Goal: Task Accomplishment & Management: Manage account settings

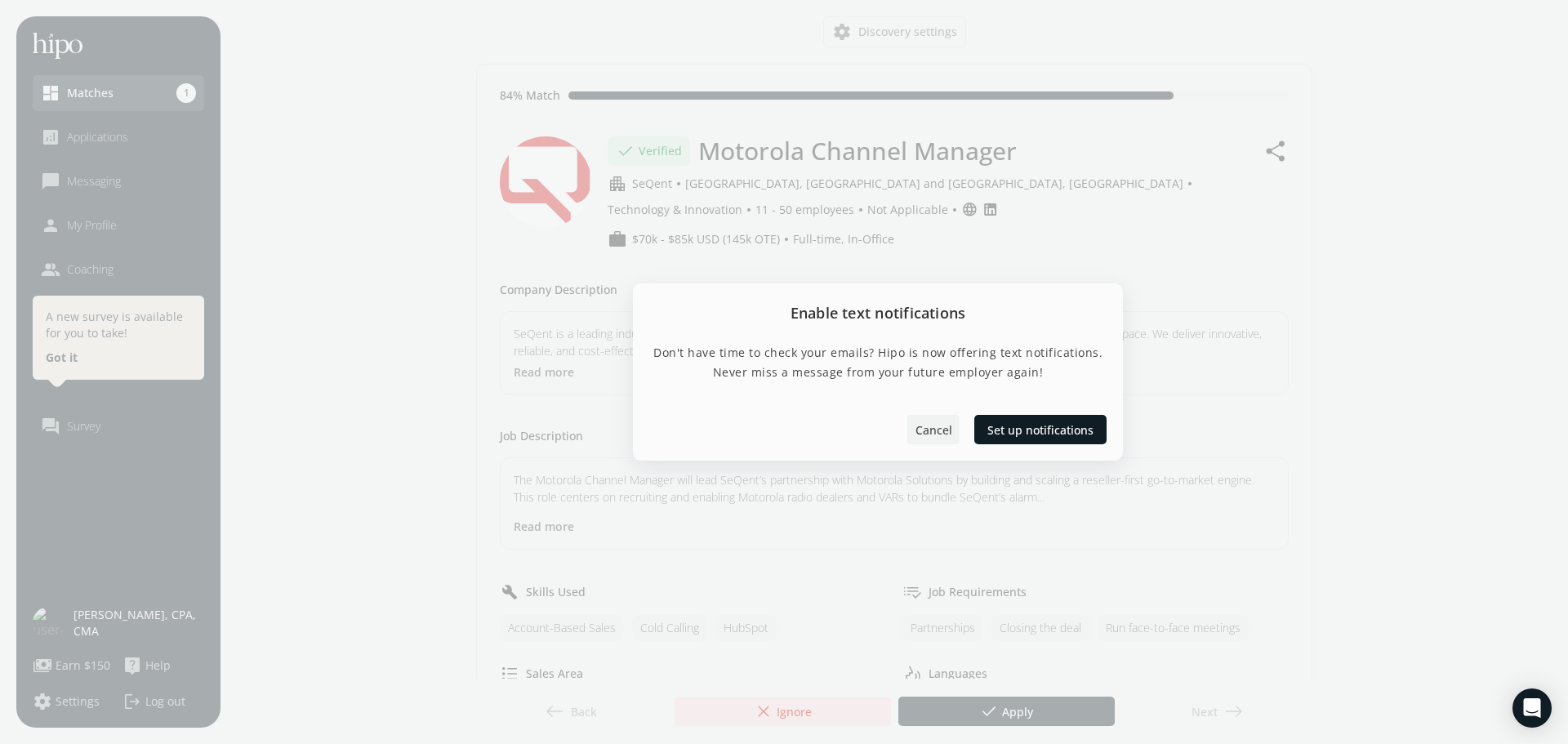
click at [936, 433] on span "Cancel" at bounding box center [933, 430] width 37 height 17
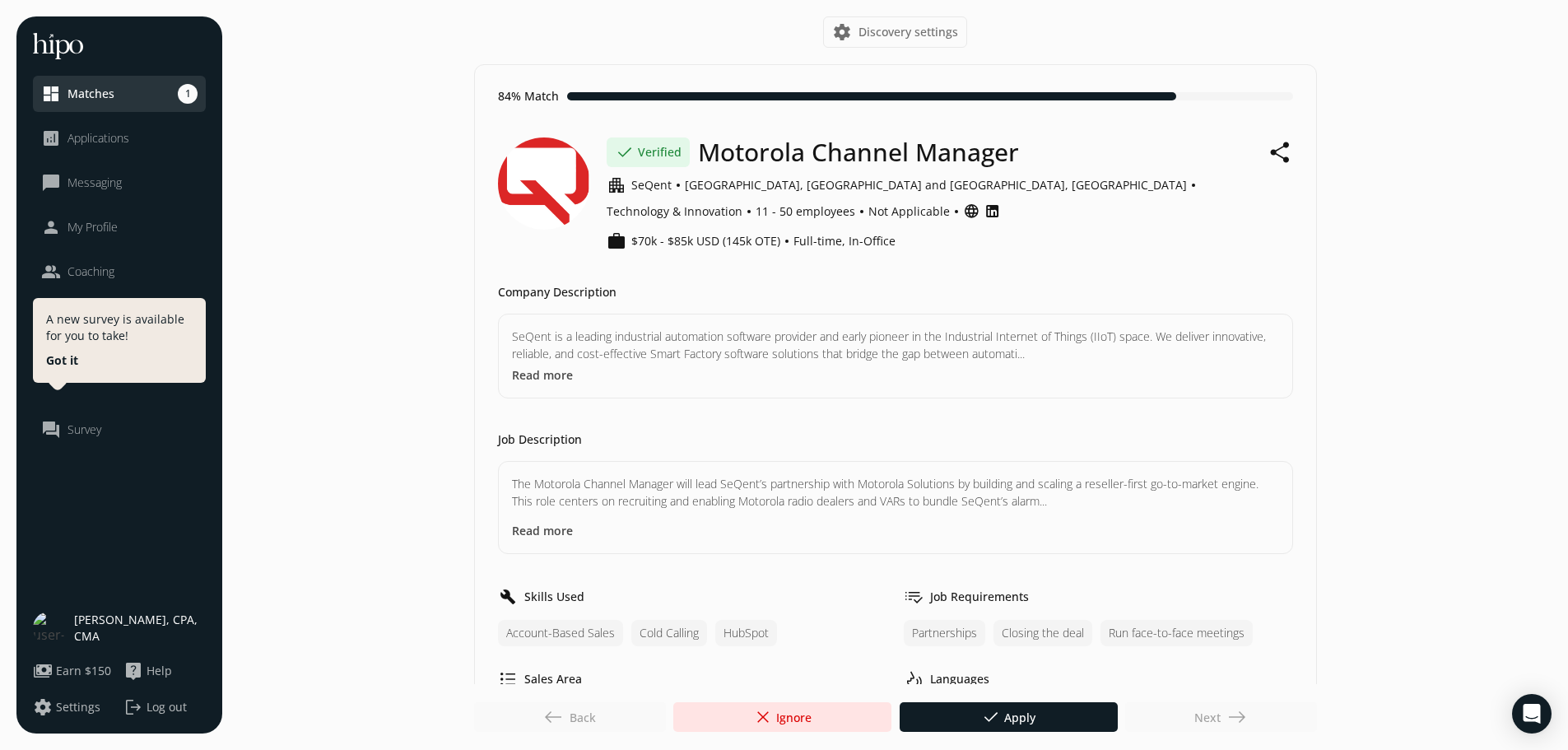
click at [112, 84] on div "dashboard Matches" at bounding box center [77, 94] width 73 height 19
click at [852, 725] on div at bounding box center [783, 717] width 218 height 30
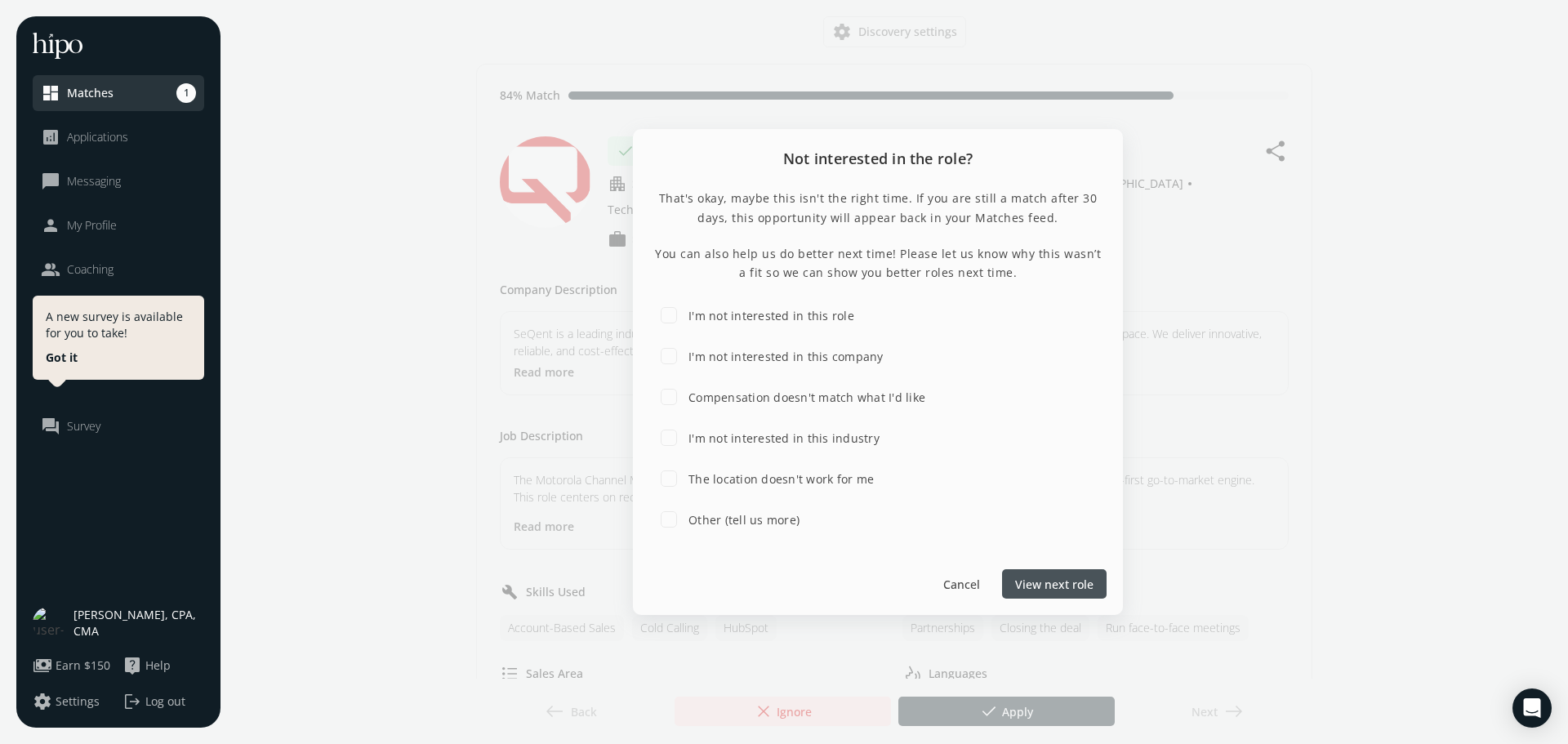
click at [703, 393] on label "Compensation doesn't match what I'd like" at bounding box center [804, 397] width 240 height 17
click at [685, 393] on input "Compensation doesn't match what I'd like" at bounding box center [669, 396] width 32 height 32
checkbox input "true"
click at [1083, 587] on span "Submit feedback" at bounding box center [1047, 585] width 93 height 17
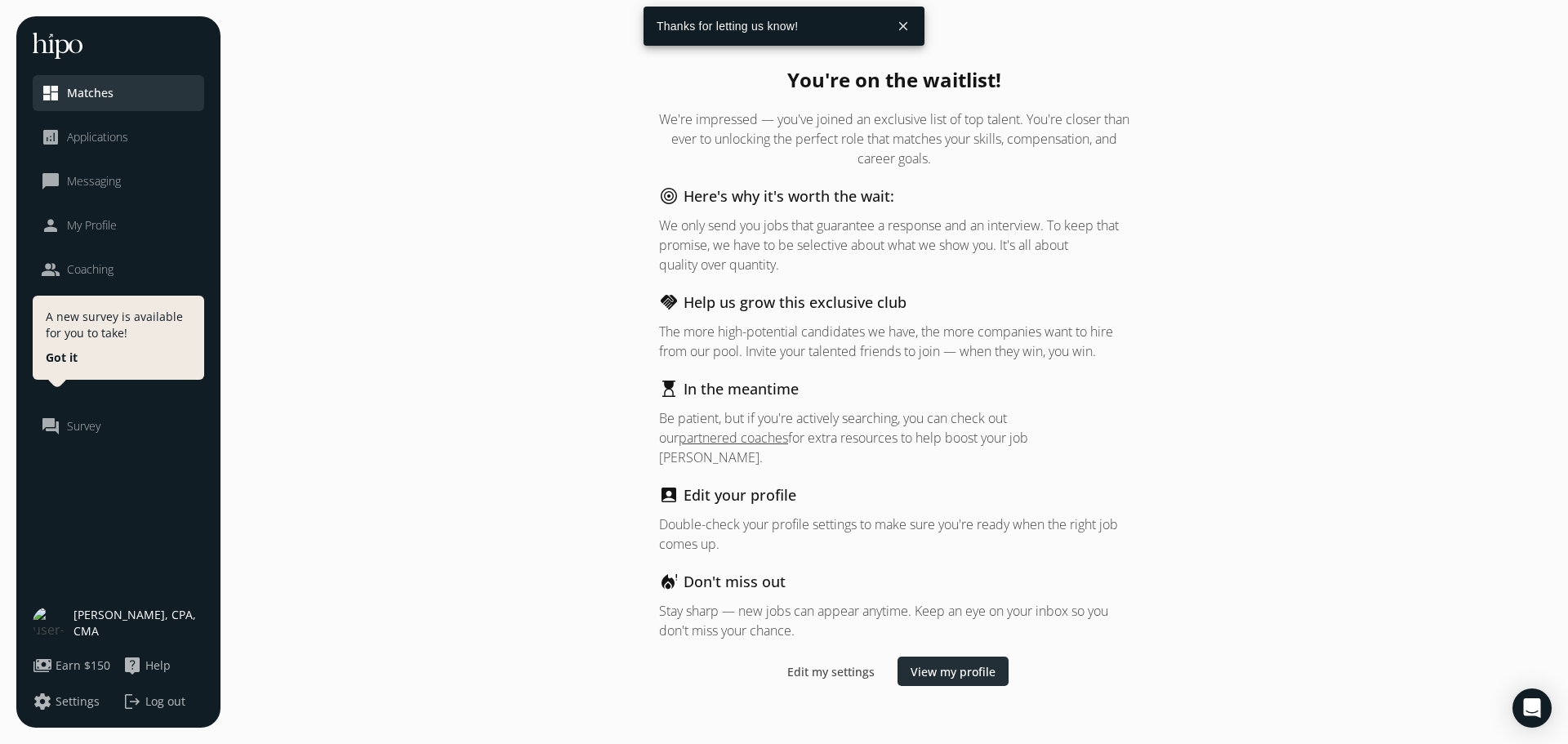
click at [969, 662] on span "View my profile" at bounding box center [953, 671] width 85 height 17
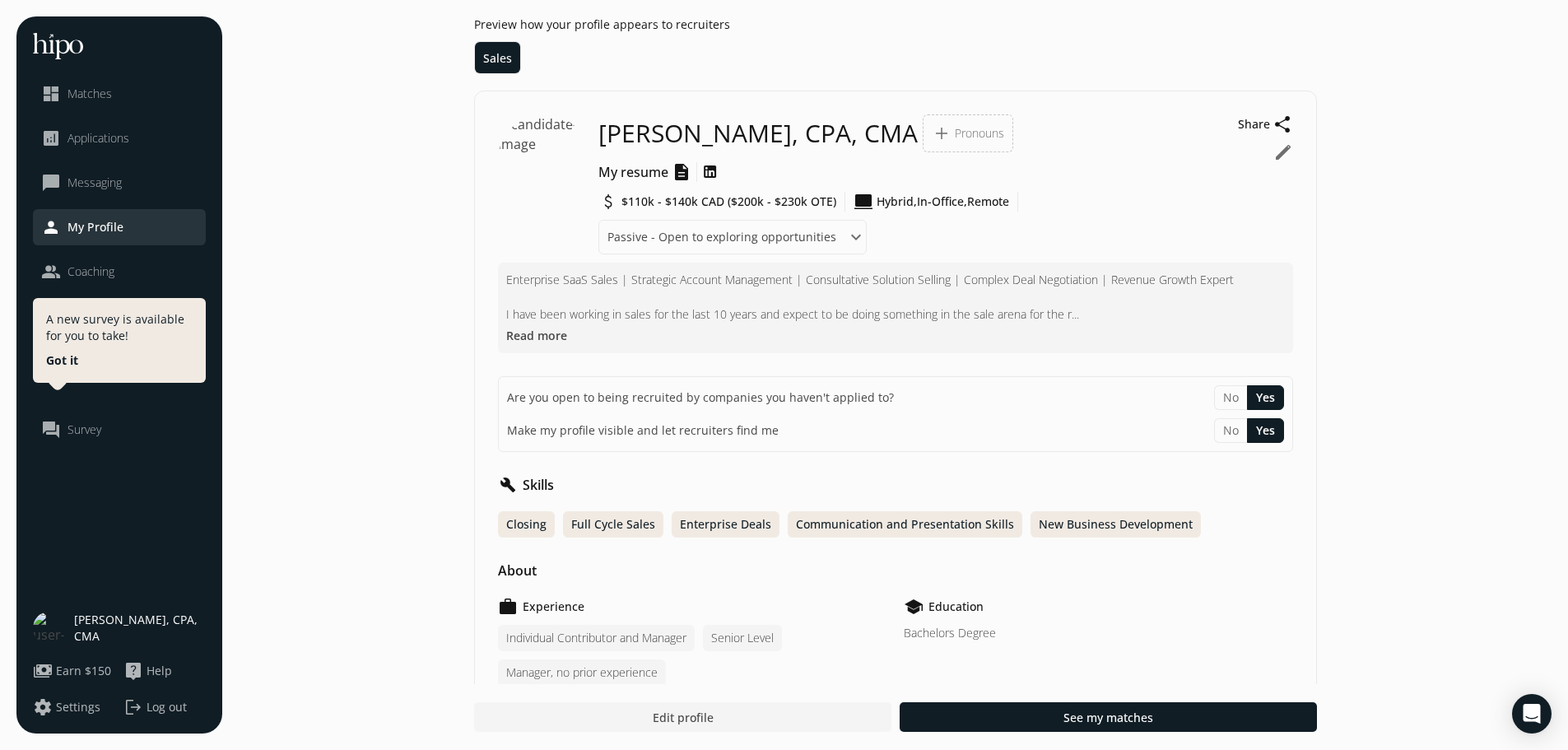
click at [107, 83] on li "dashboard Matches" at bounding box center [119, 93] width 173 height 36
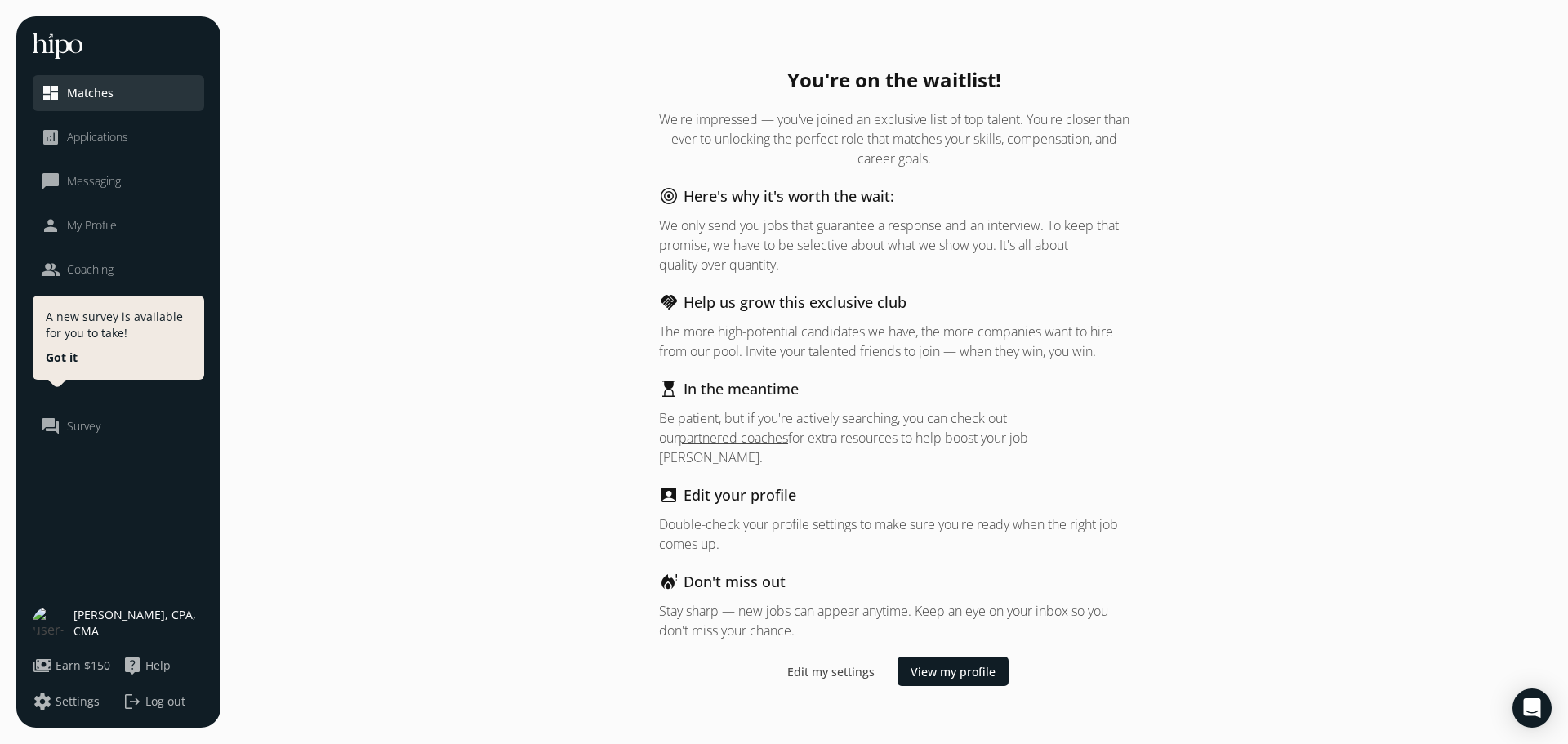
click at [110, 135] on span "Applications" at bounding box center [98, 137] width 61 height 17
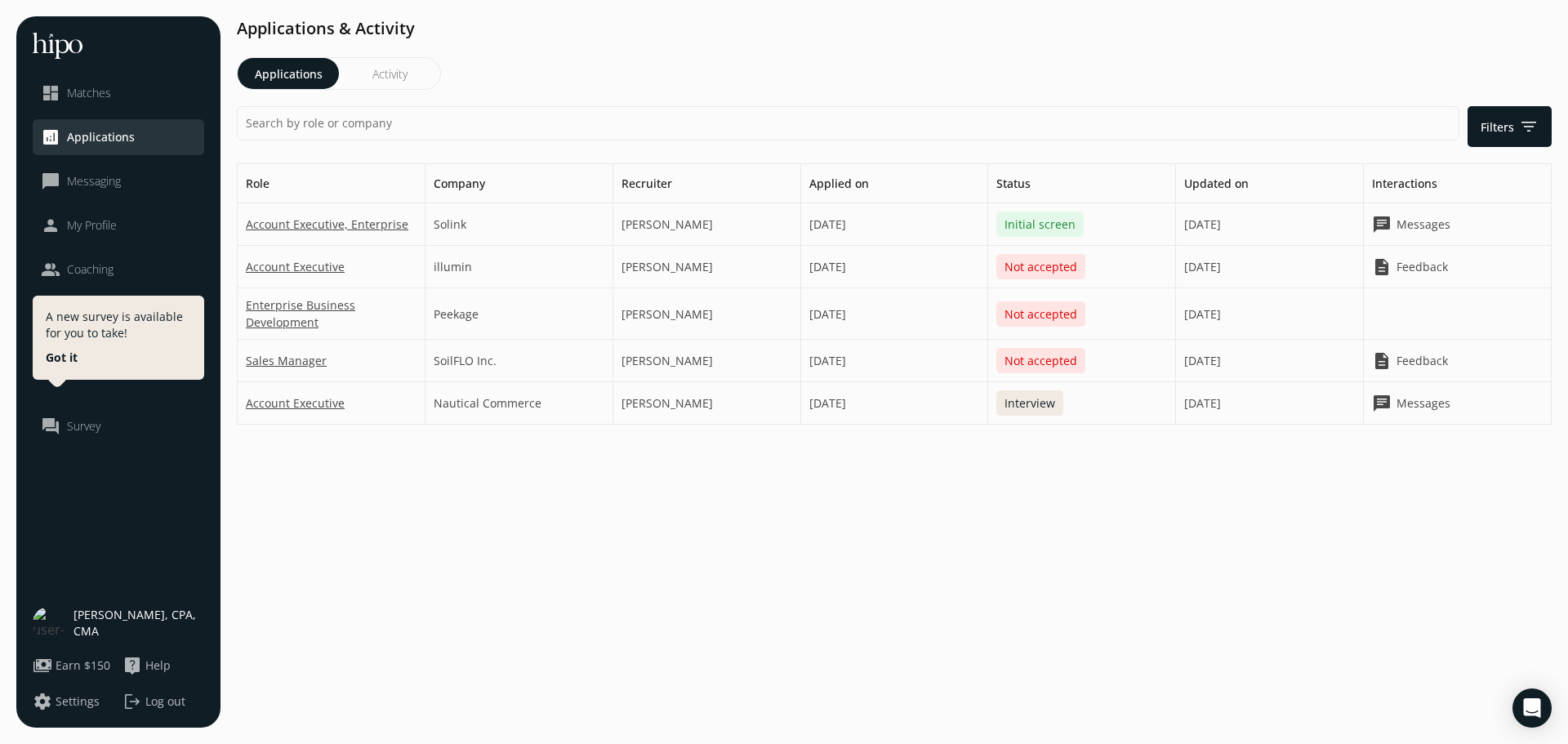
click at [108, 85] on span "Matches" at bounding box center [89, 92] width 44 height 17
